Goal: Task Accomplishment & Management: Manage account settings

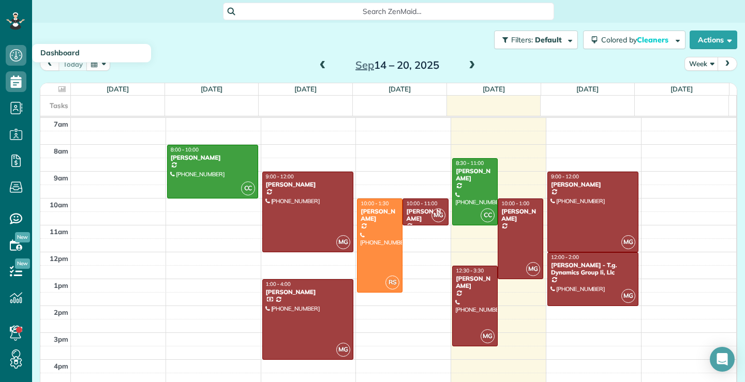
scroll to position [5, 5]
click at [509, 226] on div at bounding box center [520, 239] width 44 height 80
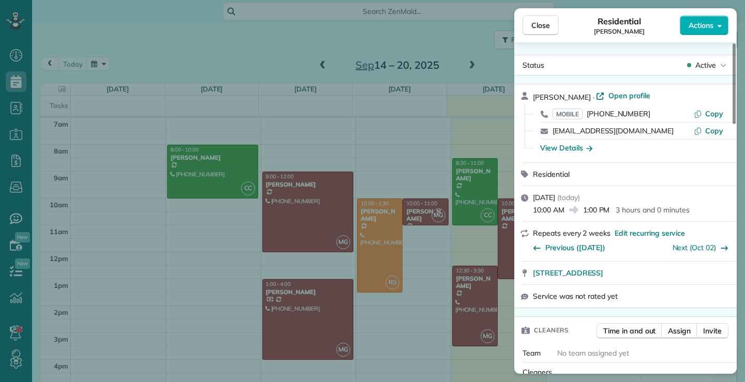
drag, startPoint x: 625, startPoint y: 133, endPoint x: 552, endPoint y: 137, distance: 73.0
click at [552, 137] on div "[EMAIL_ADDRESS][DOMAIN_NAME] Copy" at bounding box center [632, 131] width 198 height 17
click at [543, 27] on span "Close" at bounding box center [540, 25] width 19 height 10
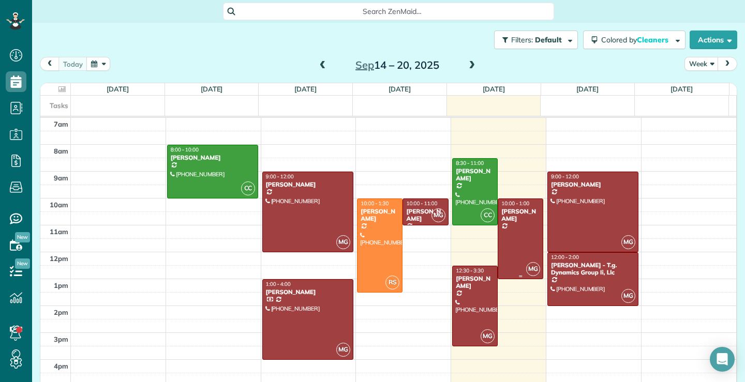
click at [511, 231] on div at bounding box center [520, 239] width 44 height 80
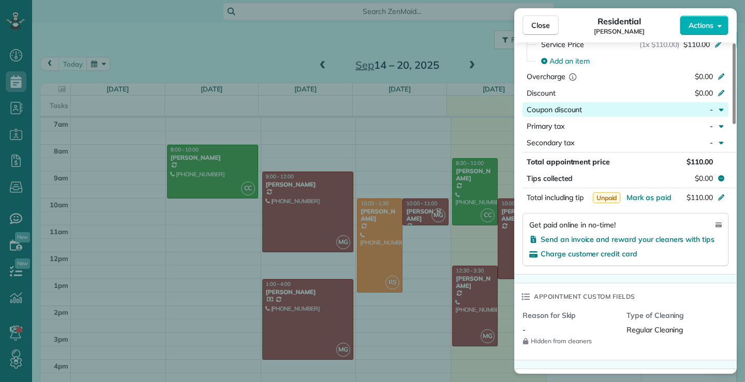
scroll to position [522, 0]
click at [665, 192] on span "Mark as paid" at bounding box center [649, 196] width 45 height 9
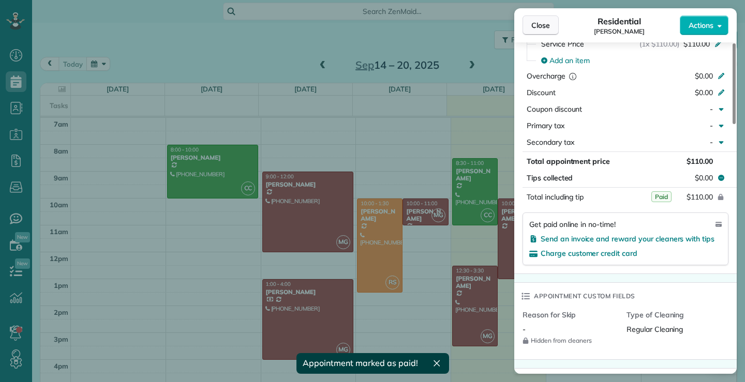
click at [548, 19] on button "Close" at bounding box center [541, 26] width 36 height 20
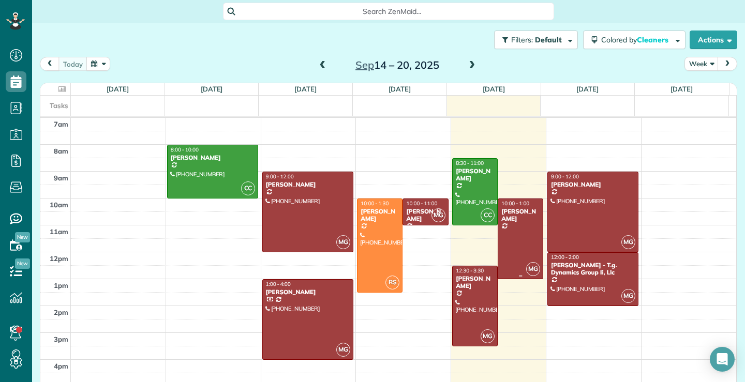
click at [512, 244] on div at bounding box center [520, 239] width 44 height 80
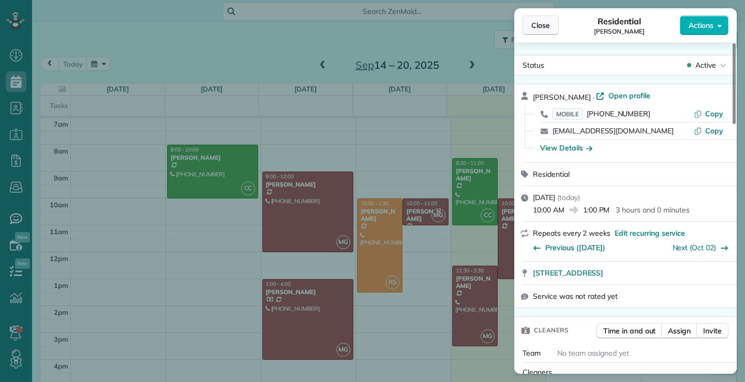
click at [548, 20] on button "Close" at bounding box center [541, 26] width 36 height 20
